Goal: Navigation & Orientation: Find specific page/section

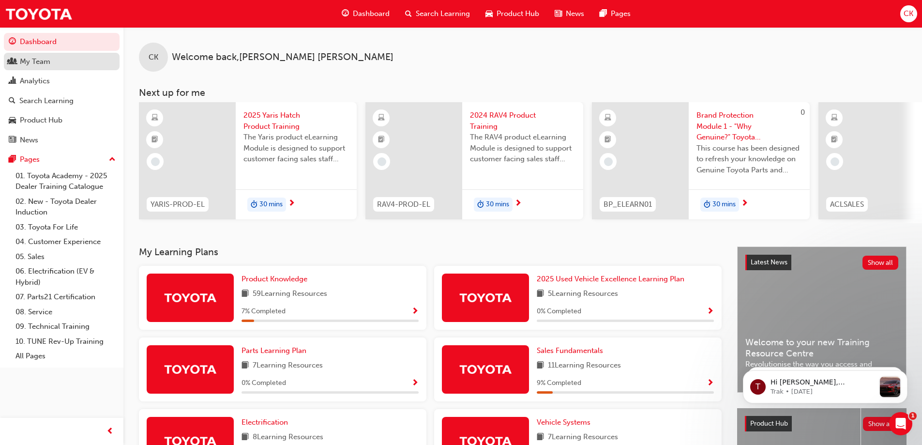
click at [43, 61] on div "My Team" at bounding box center [35, 61] width 31 height 11
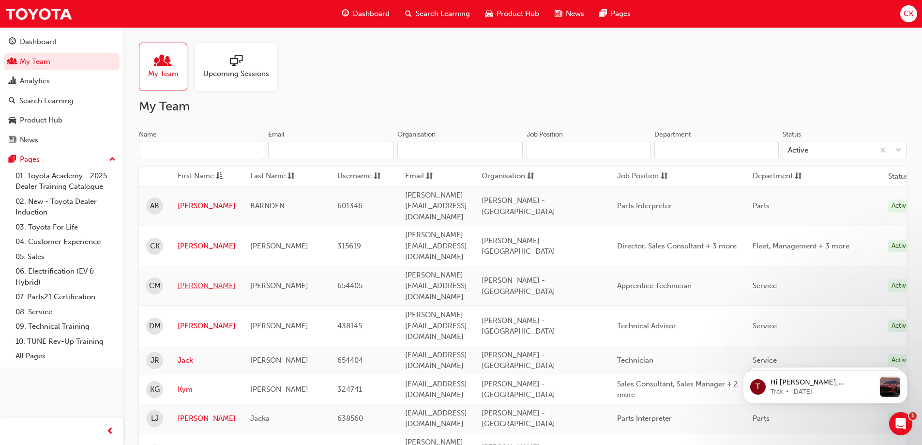
click at [189, 280] on link "[PERSON_NAME]" at bounding box center [207, 285] width 58 height 11
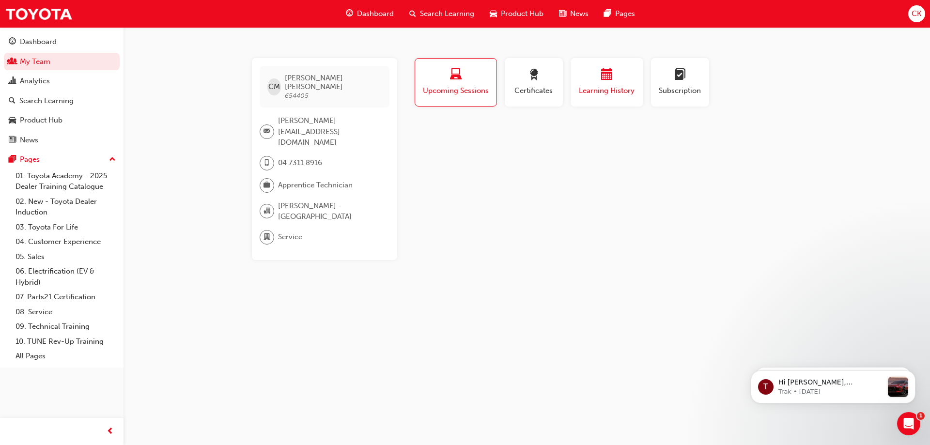
click at [606, 76] on span "calendar-icon" at bounding box center [607, 75] width 12 height 13
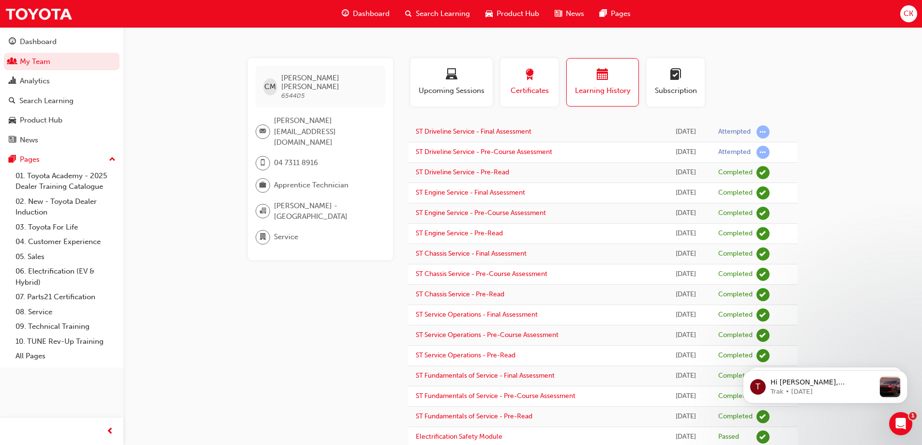
click at [535, 73] on span "award-icon" at bounding box center [530, 75] width 12 height 13
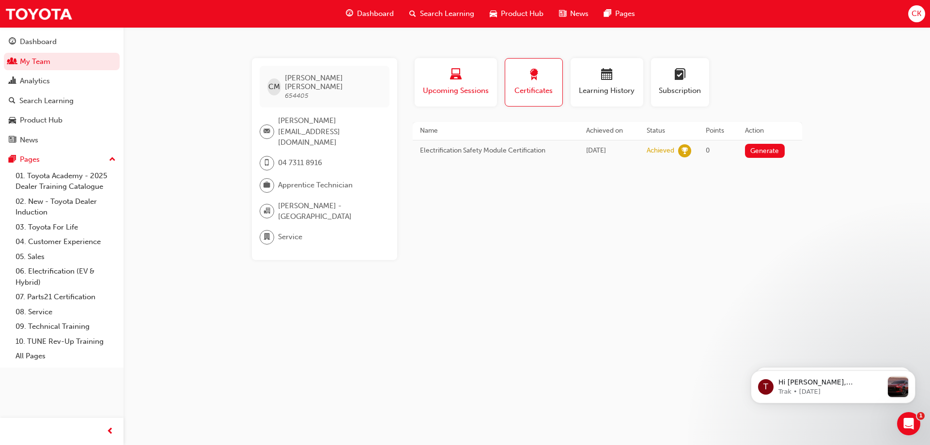
click at [456, 79] on span "laptop-icon" at bounding box center [456, 75] width 12 height 13
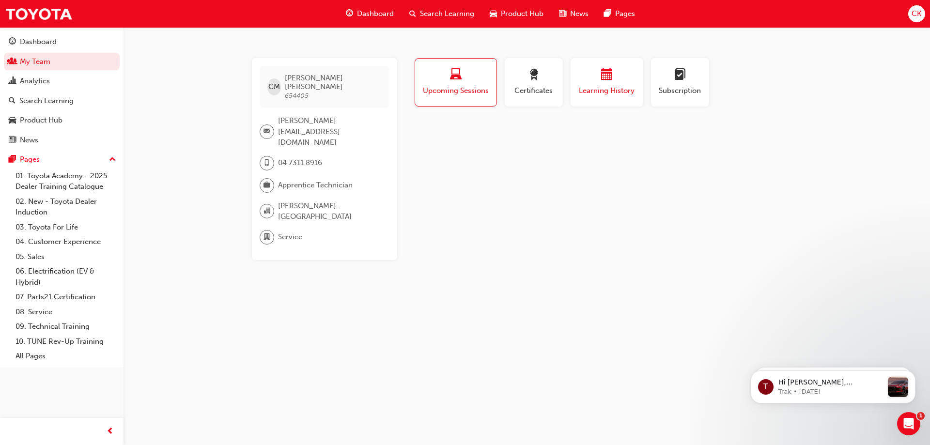
click at [601, 73] on span "calendar-icon" at bounding box center [607, 75] width 12 height 13
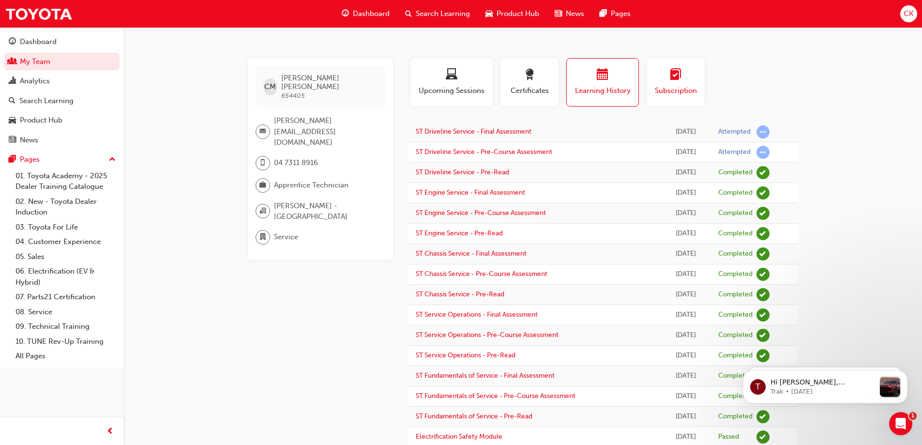
click at [676, 71] on span "learningplan-icon" at bounding box center [676, 75] width 12 height 13
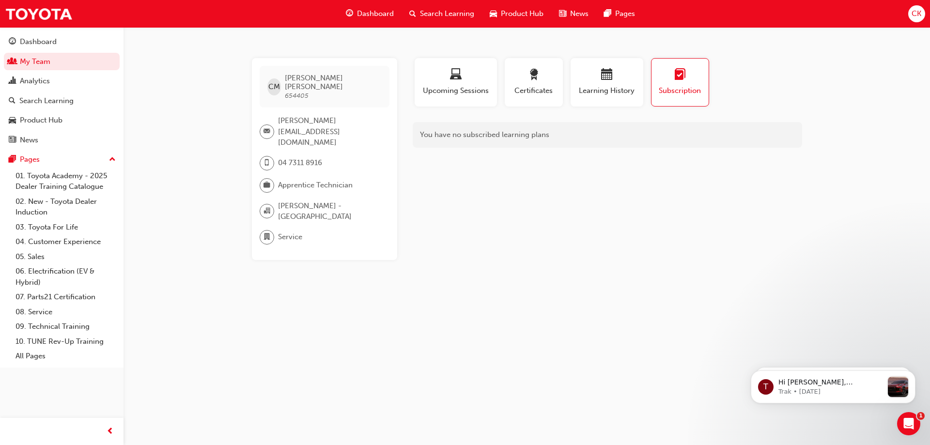
click at [368, 13] on span "Dashboard" at bounding box center [375, 13] width 37 height 11
